Goal: Navigation & Orientation: Go to known website

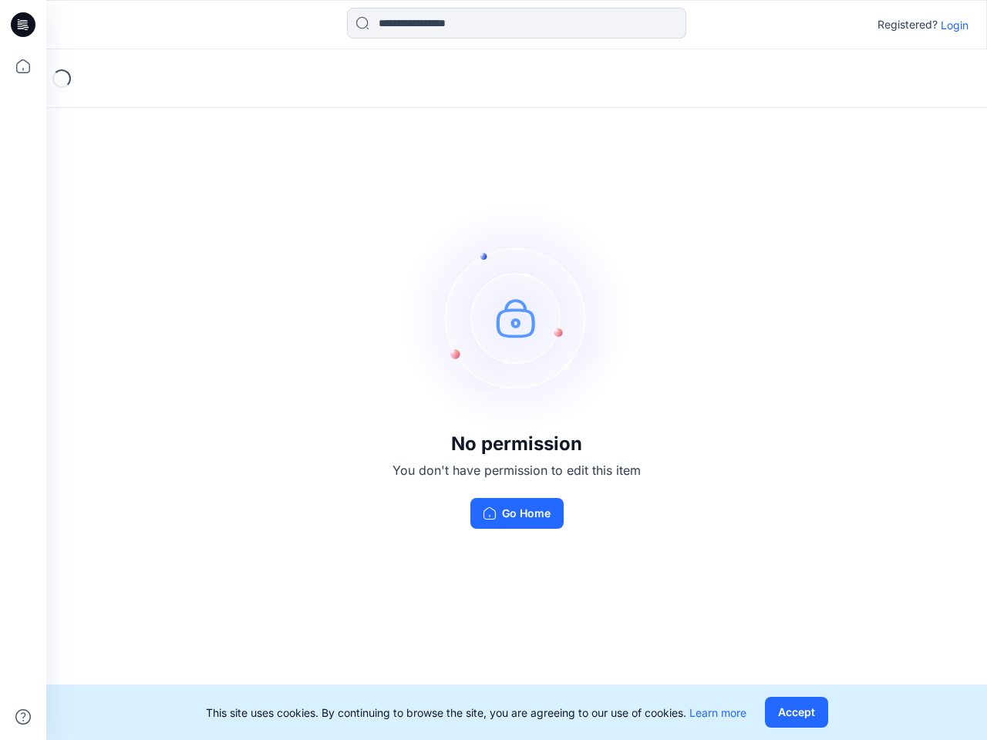
click at [493, 370] on img at bounding box center [516, 317] width 231 height 231
click at [24, 25] on icon at bounding box center [25, 25] width 6 height 1
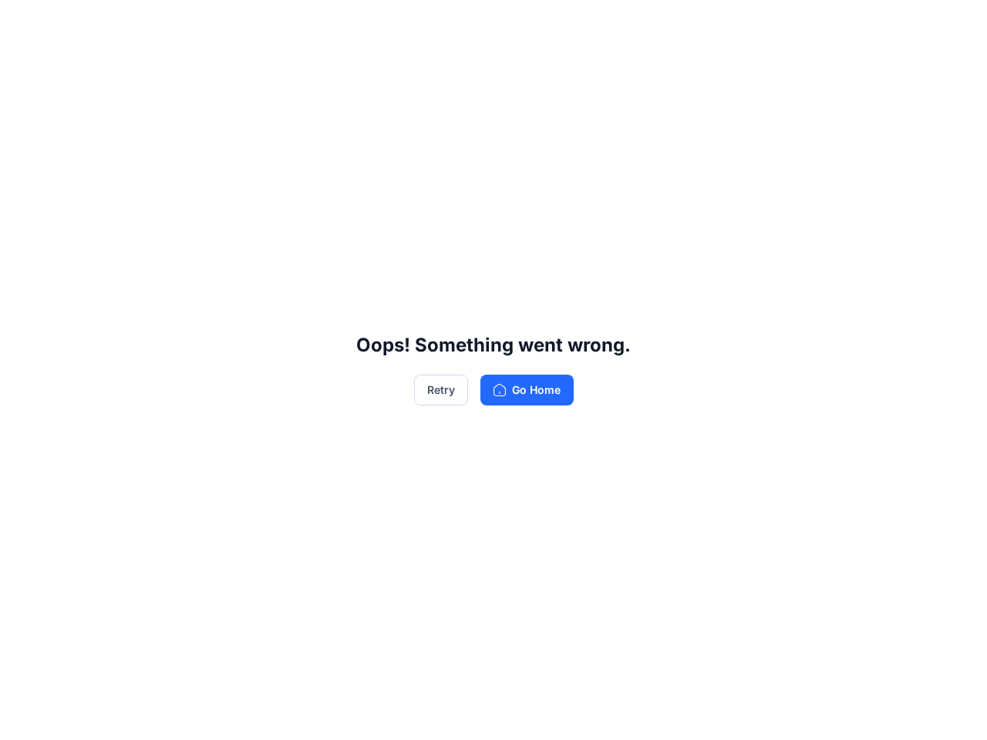
click at [23, 66] on div "Oops! Something went wrong. Retry Go Home" at bounding box center [493, 370] width 987 height 740
click at [23, 717] on div "Oops! Something went wrong. Retry Go Home" at bounding box center [493, 370] width 987 height 740
click at [517, 23] on div "Oops! Something went wrong. Retry Go Home" at bounding box center [493, 370] width 987 height 740
click at [955, 25] on div "Oops! Something went wrong. Retry Go Home" at bounding box center [493, 370] width 987 height 740
click at [796, 712] on div "Oops! Something went wrong. Retry Go Home" at bounding box center [493, 370] width 987 height 740
